Goal: Find specific page/section: Find specific page/section

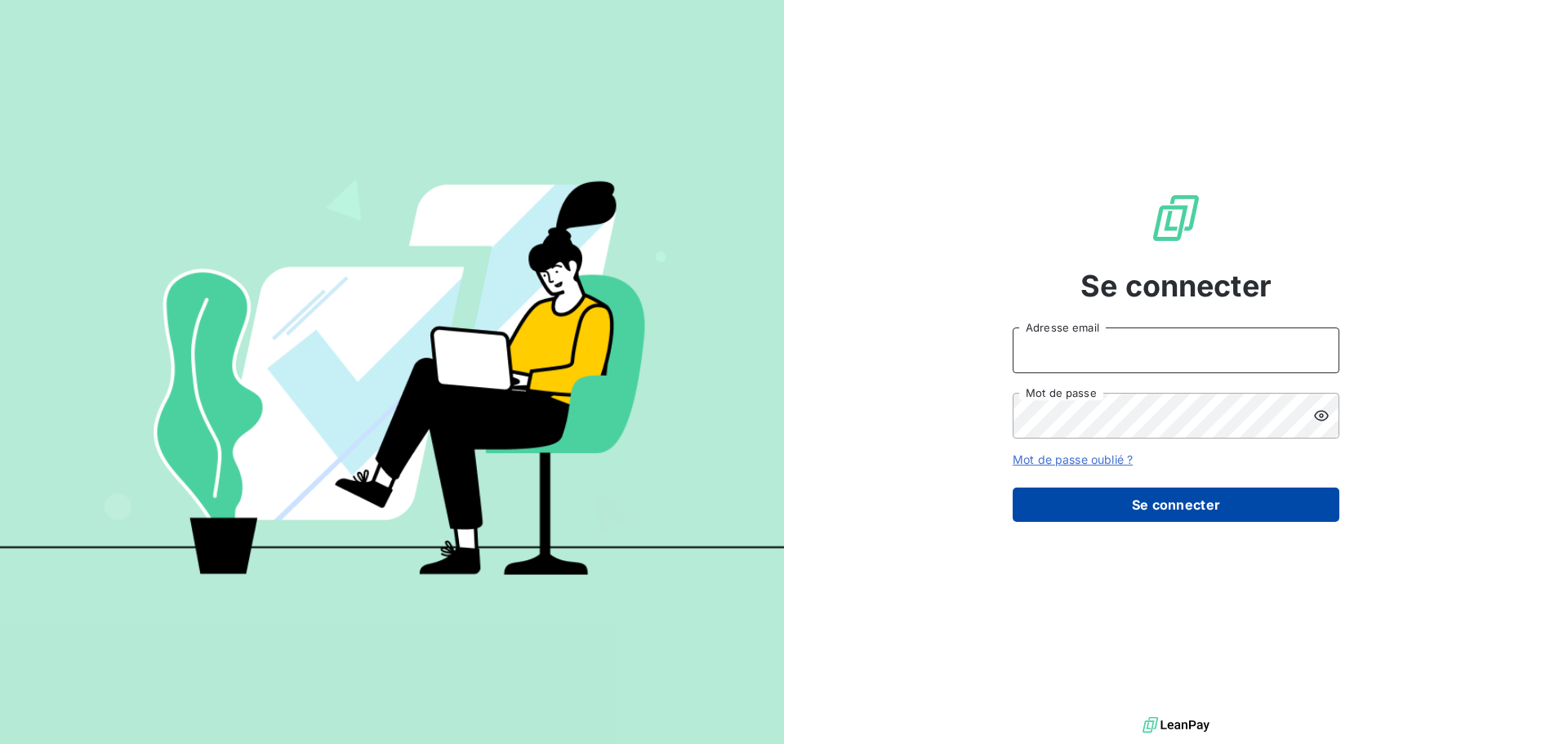
type input "[EMAIL_ADDRESS][DOMAIN_NAME]"
click at [1200, 499] on button "Se connecter" at bounding box center [1176, 504] width 327 height 34
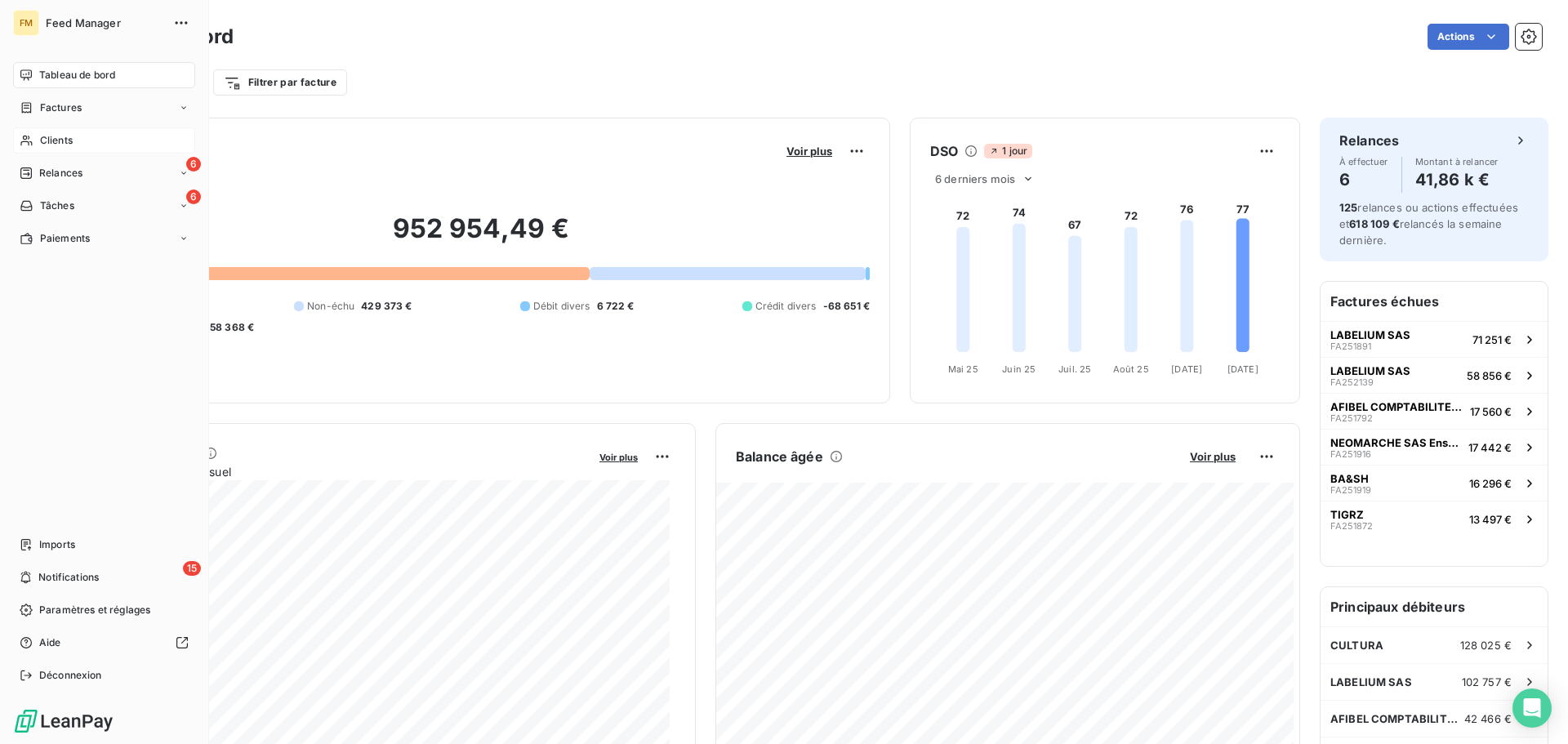
click at [53, 136] on span "Clients" at bounding box center [57, 140] width 33 height 15
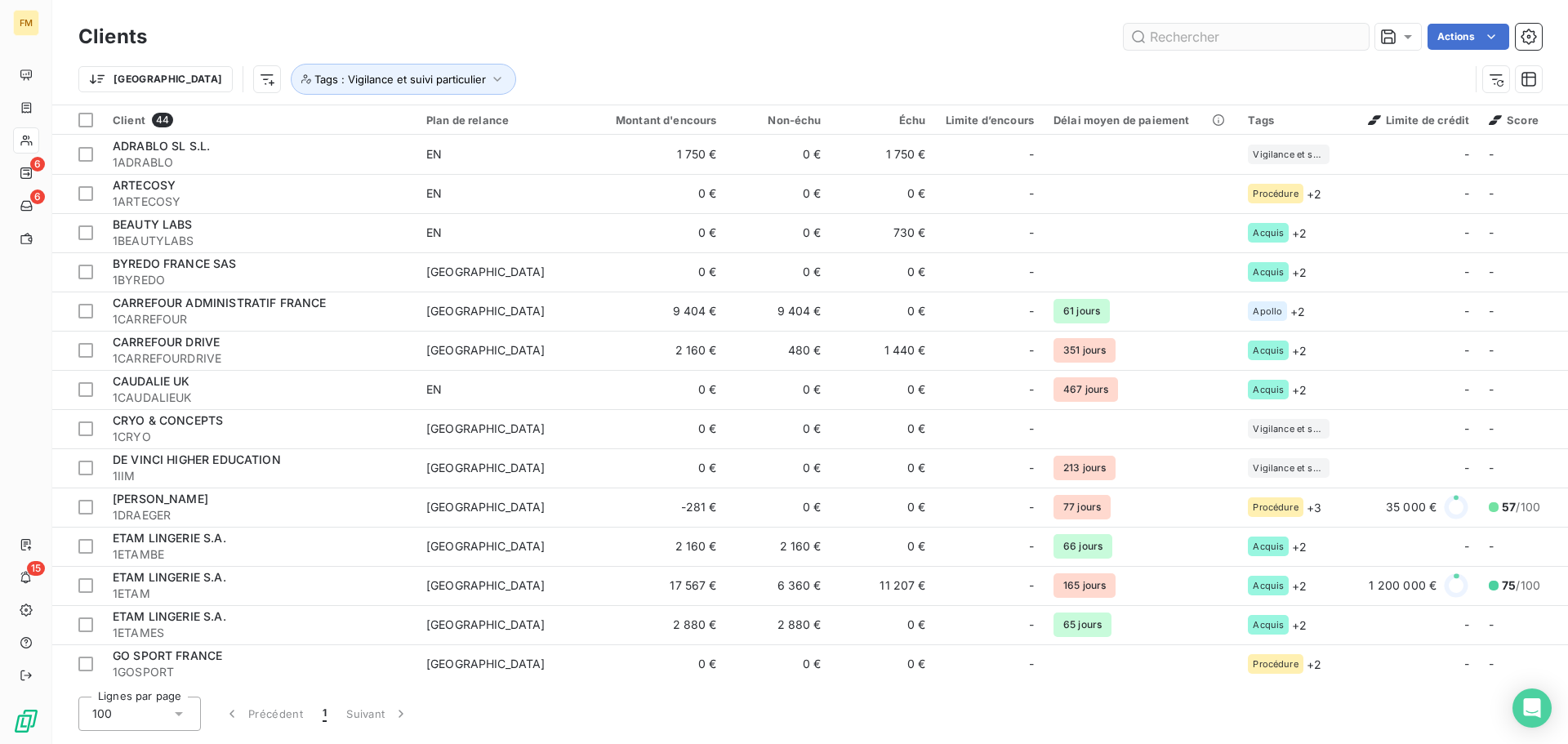
click at [1194, 30] on input "text" at bounding box center [1246, 37] width 245 height 26
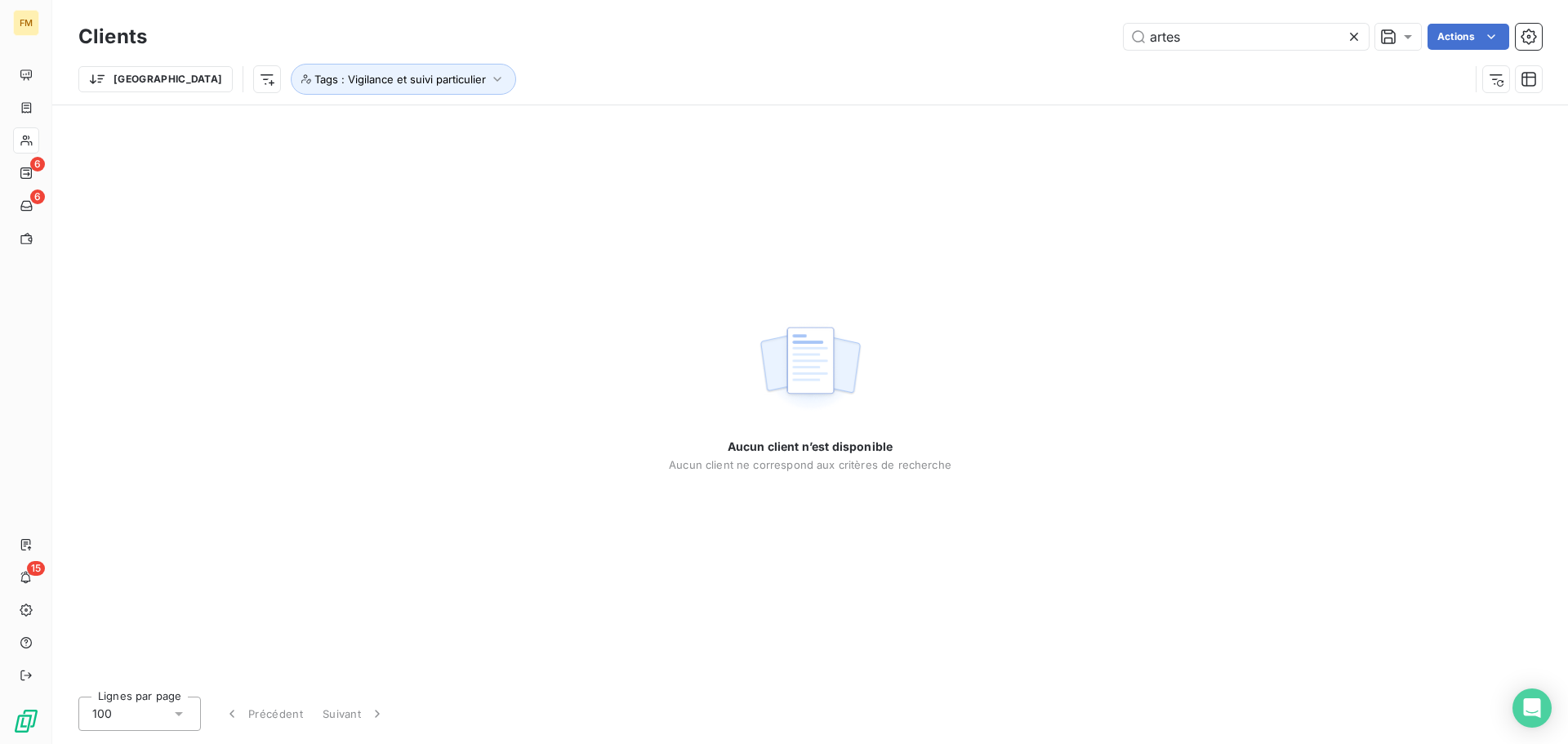
type input "artes"
click at [1212, 39] on input "artes" at bounding box center [1246, 37] width 245 height 26
click at [489, 71] on icon "button" at bounding box center [497, 79] width 16 height 16
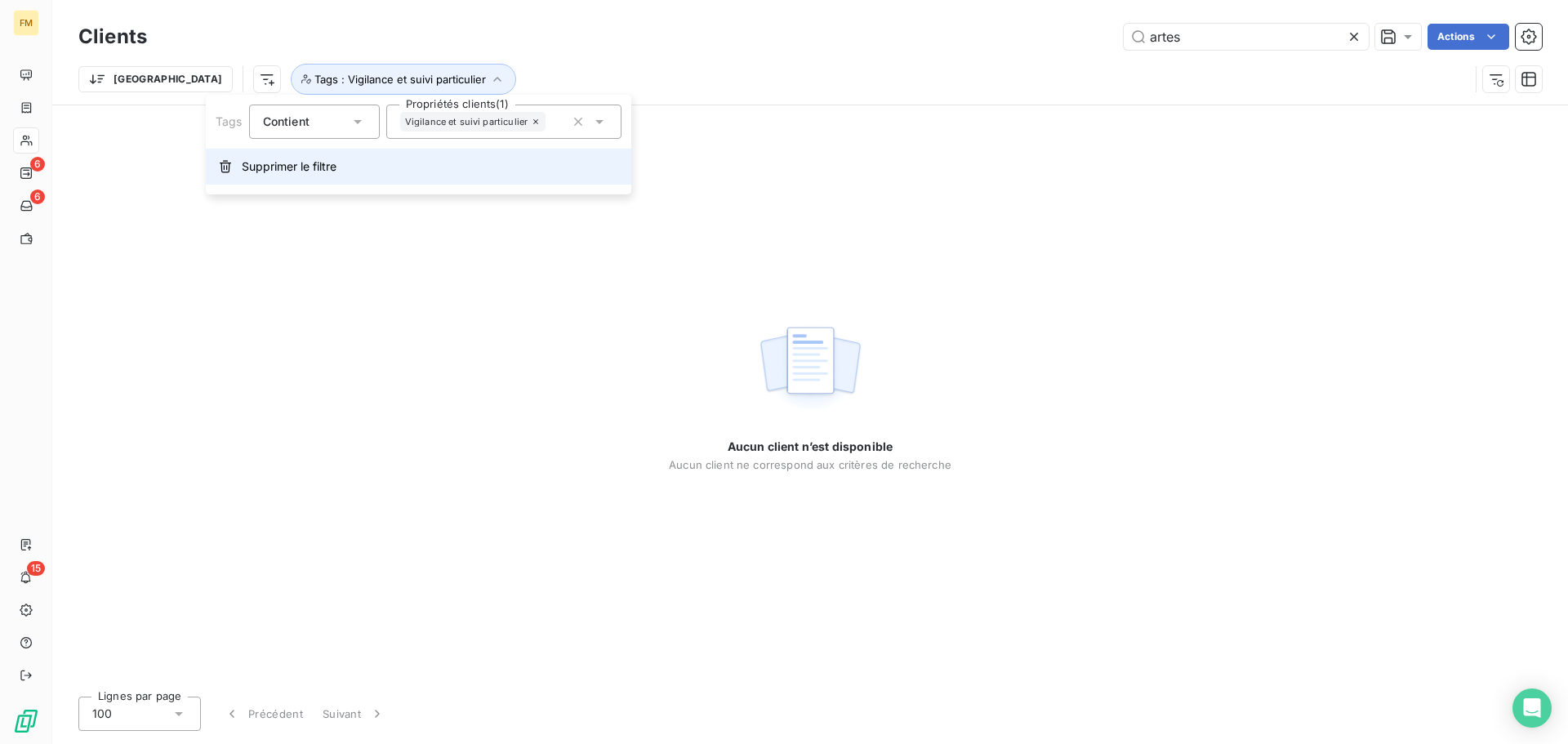
click at [325, 170] on span "Supprimer le filtre" at bounding box center [288, 167] width 94 height 16
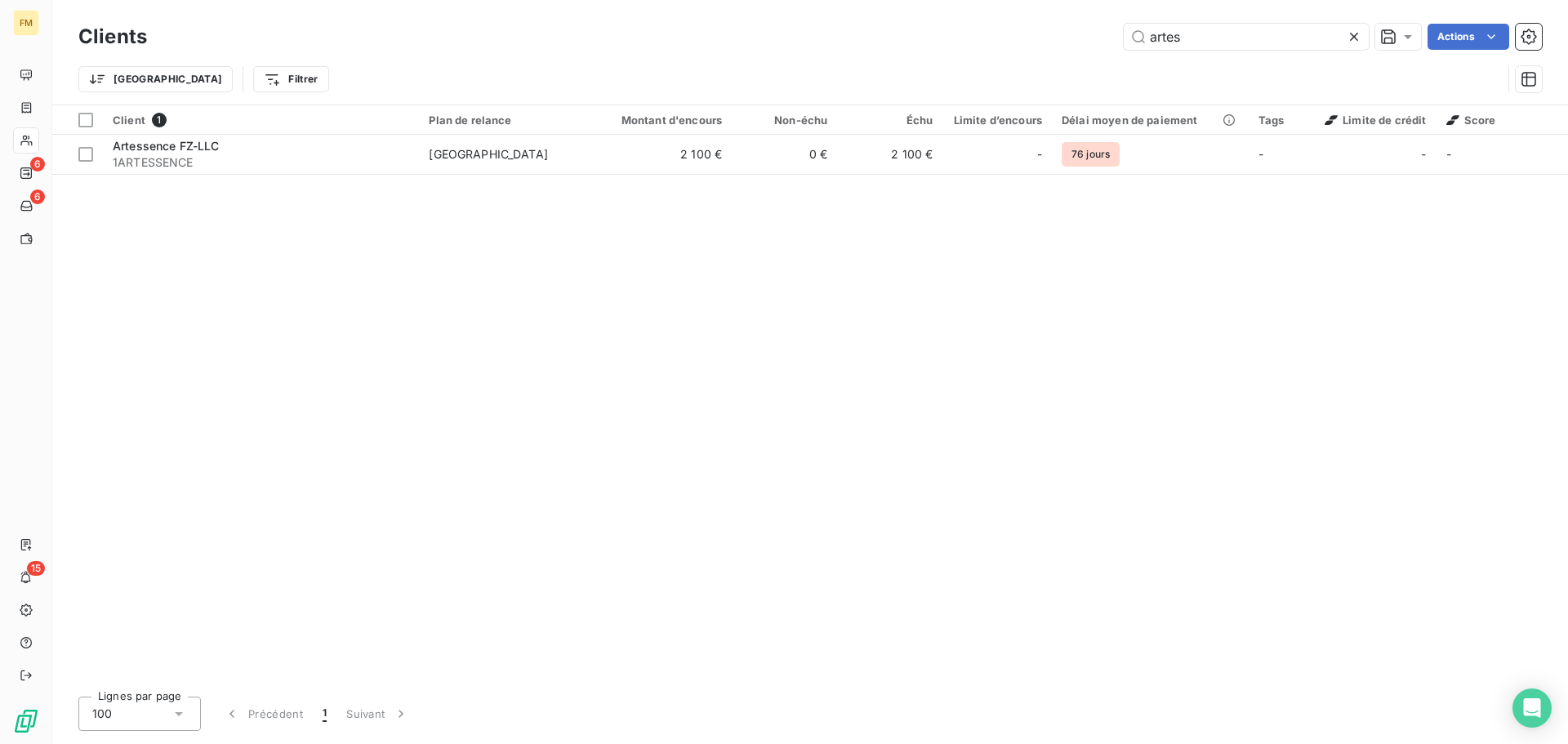
click at [161, 182] on div "Client 1 Plan de relance Montant d'encours Non-échu Échu Limite d’encours Délai…" at bounding box center [810, 394] width 1515 height 578
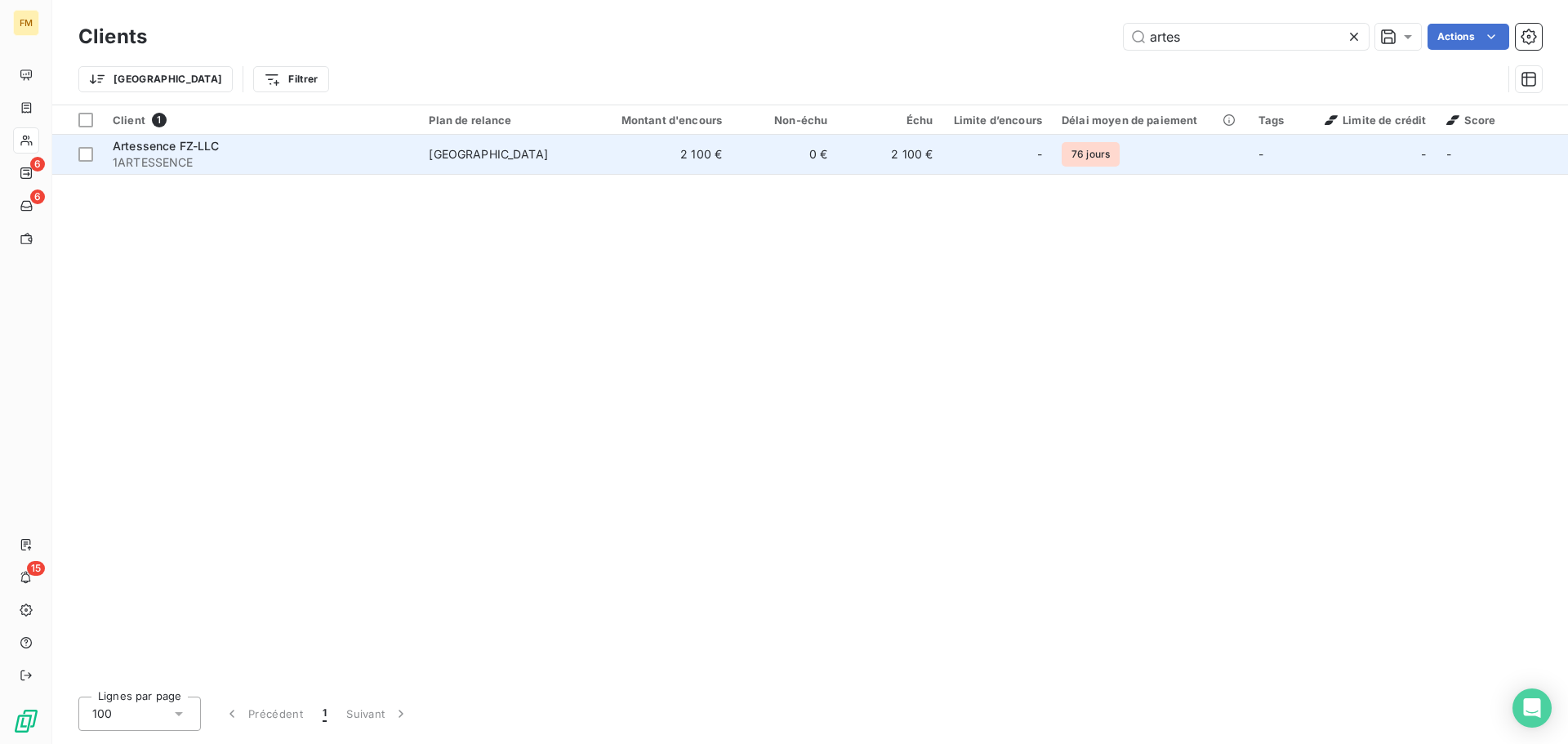
click at [194, 158] on span "1ARTESSENCE" at bounding box center [260, 163] width 297 height 16
